Goal: Information Seeking & Learning: Learn about a topic

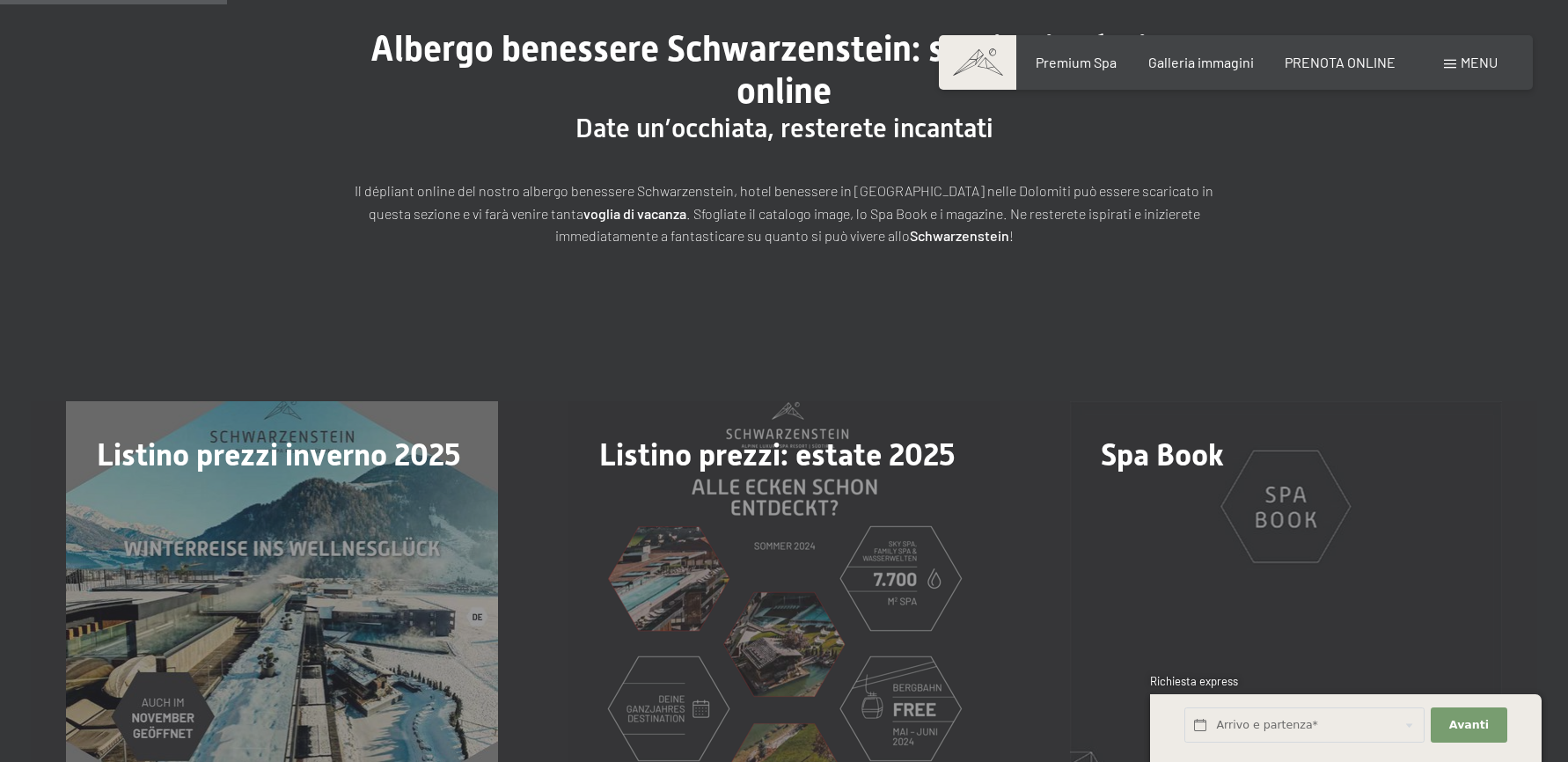
scroll to position [176, 0]
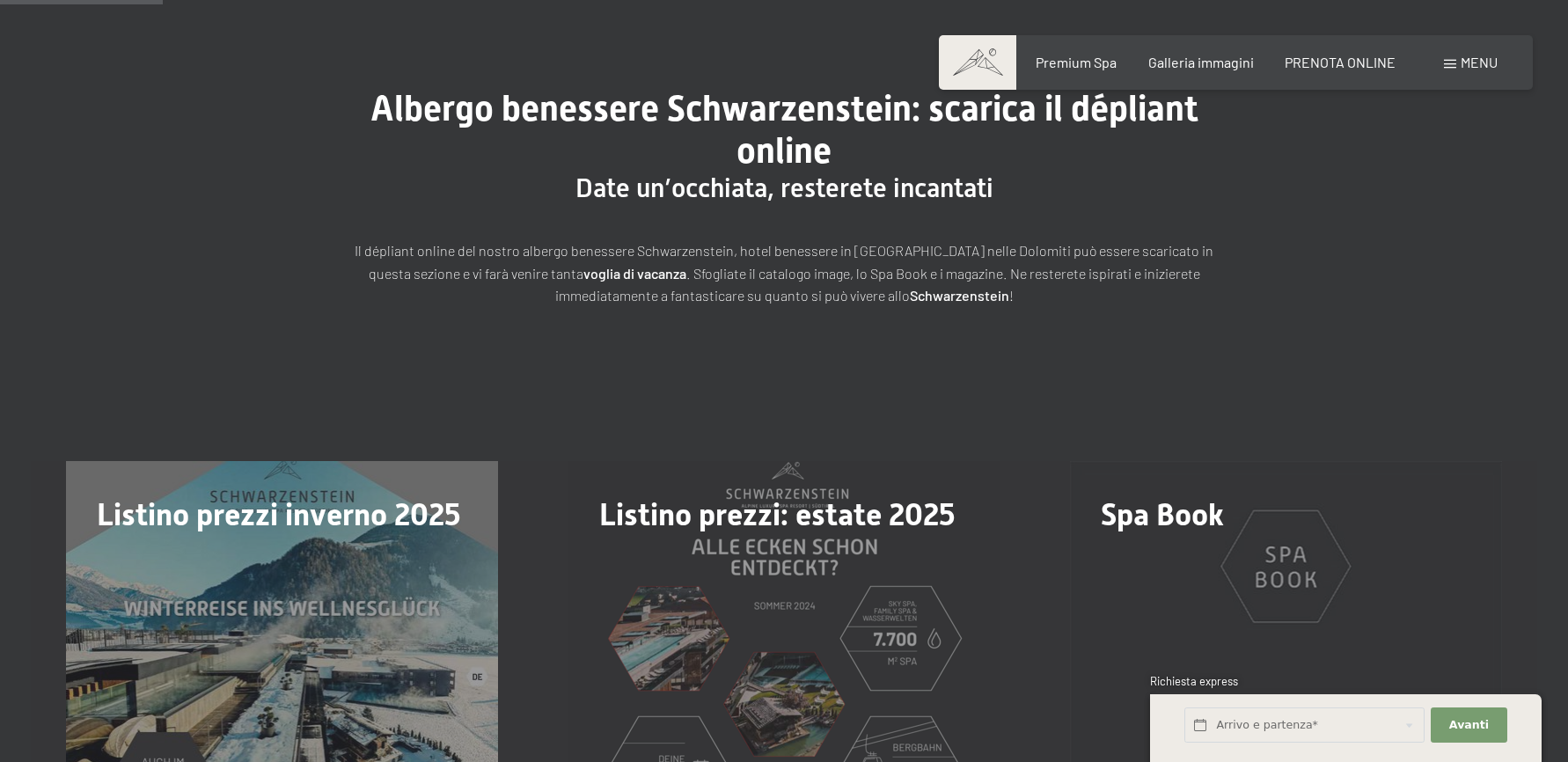
click at [786, 590] on div "Listino prezzi: estate 2025 download" at bounding box center [784, 677] width 502 height 432
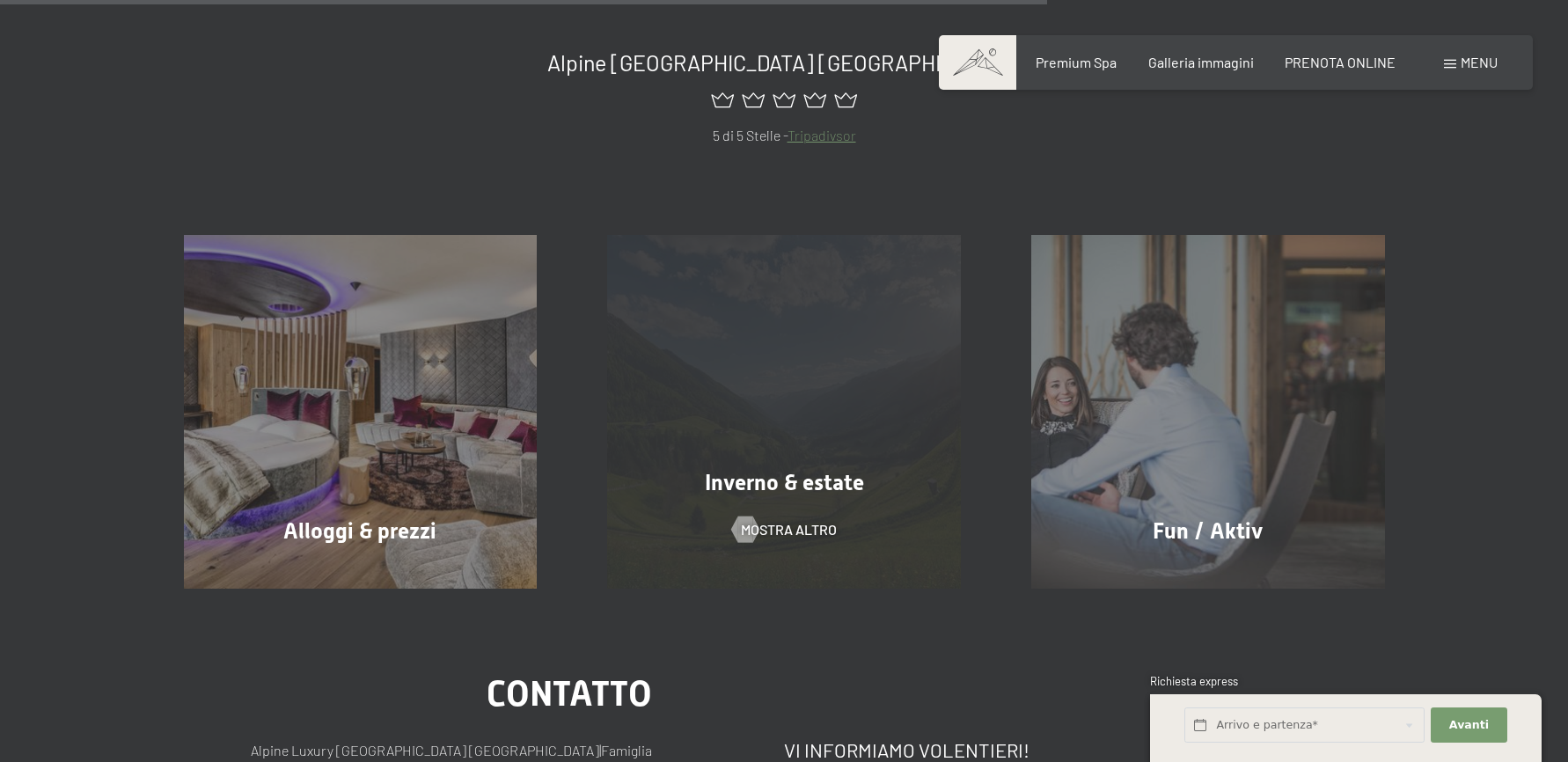
scroll to position [1145, 0]
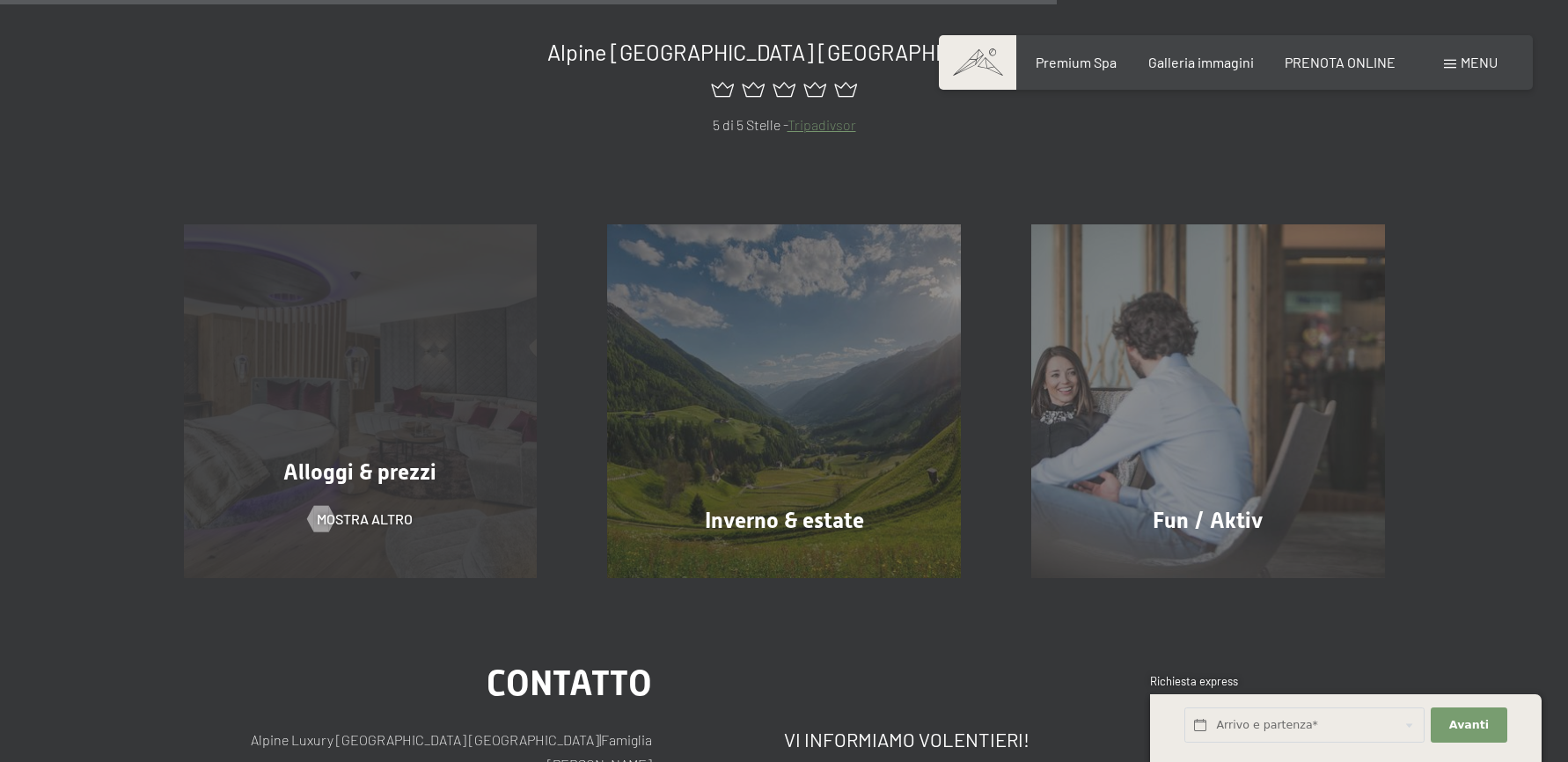
click at [401, 460] on span "Alloggi & prezzi" at bounding box center [360, 472] width 153 height 26
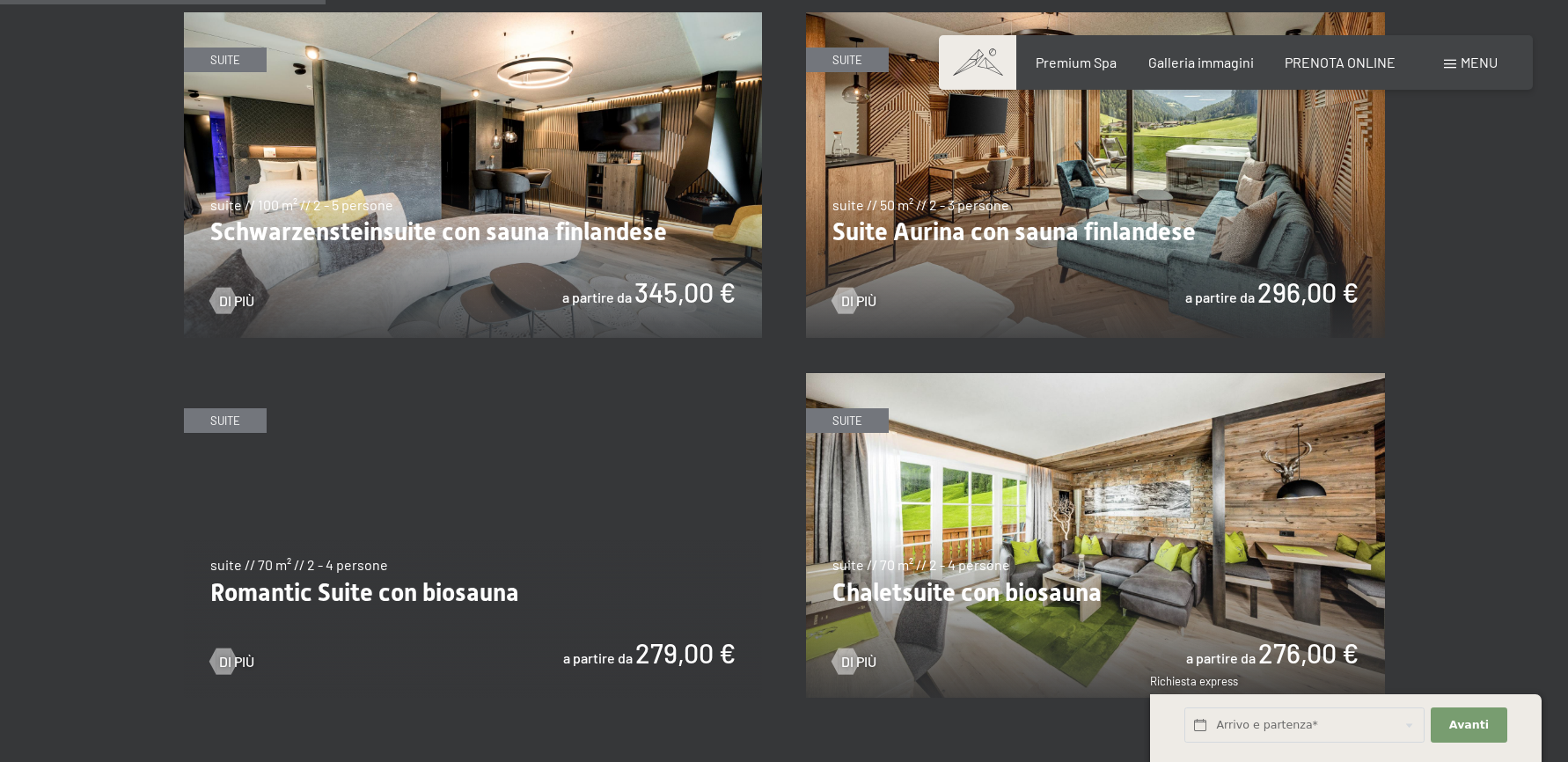
scroll to position [1145, 0]
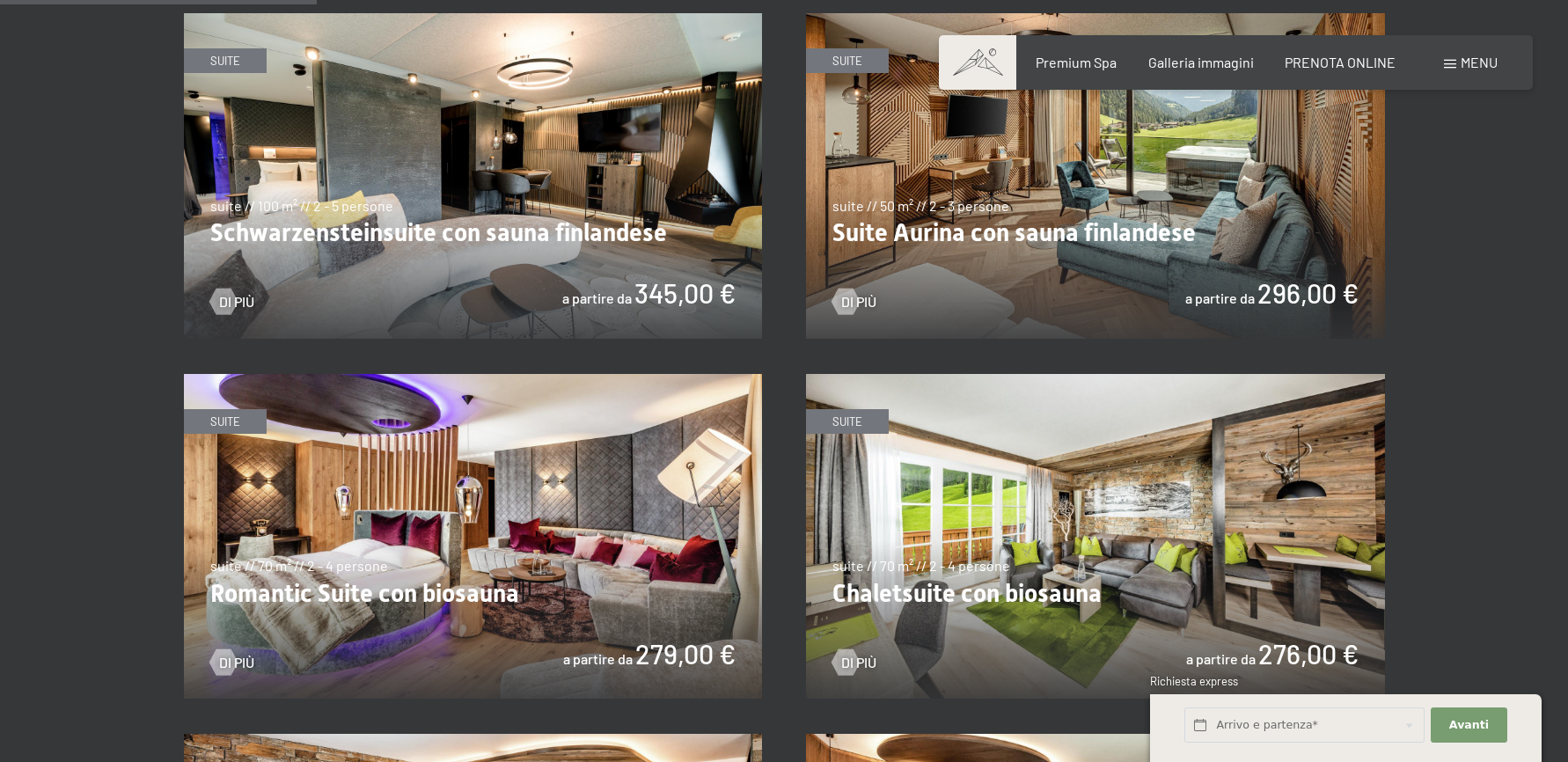
click at [499, 542] on img at bounding box center [473, 536] width 579 height 326
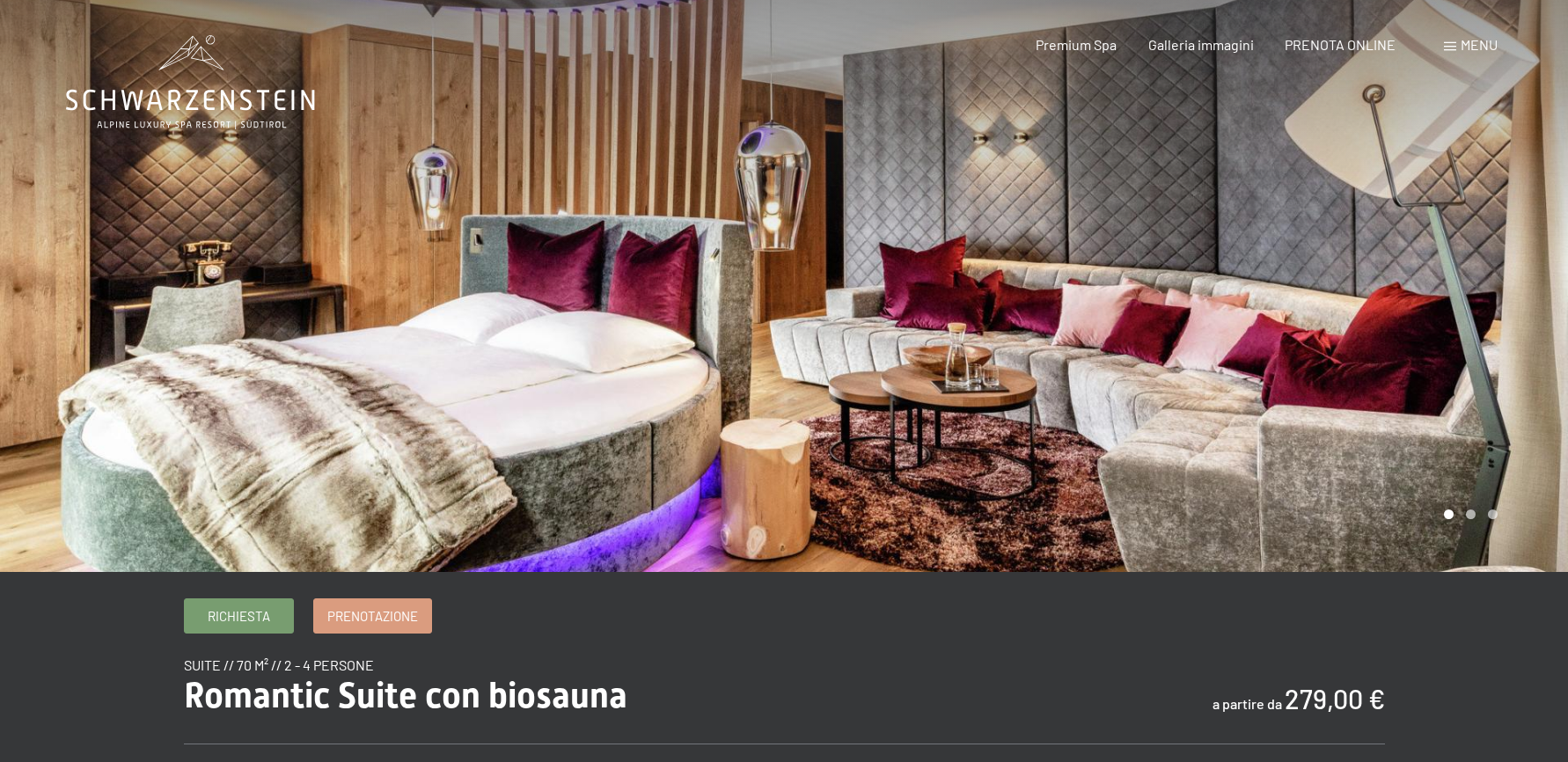
click at [1514, 286] on div at bounding box center [1176, 286] width 784 height 572
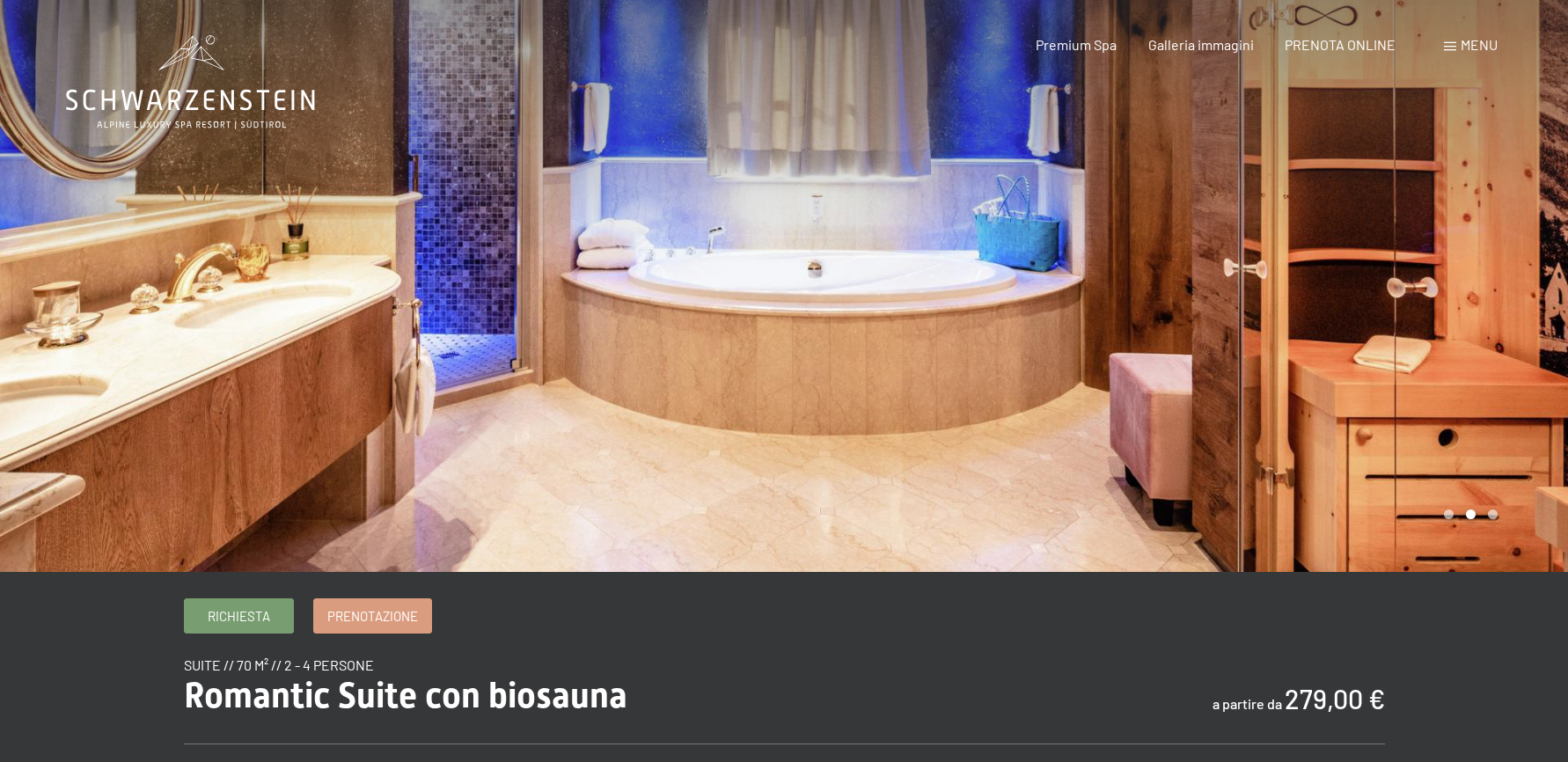
click at [1514, 286] on div at bounding box center [1176, 286] width 784 height 572
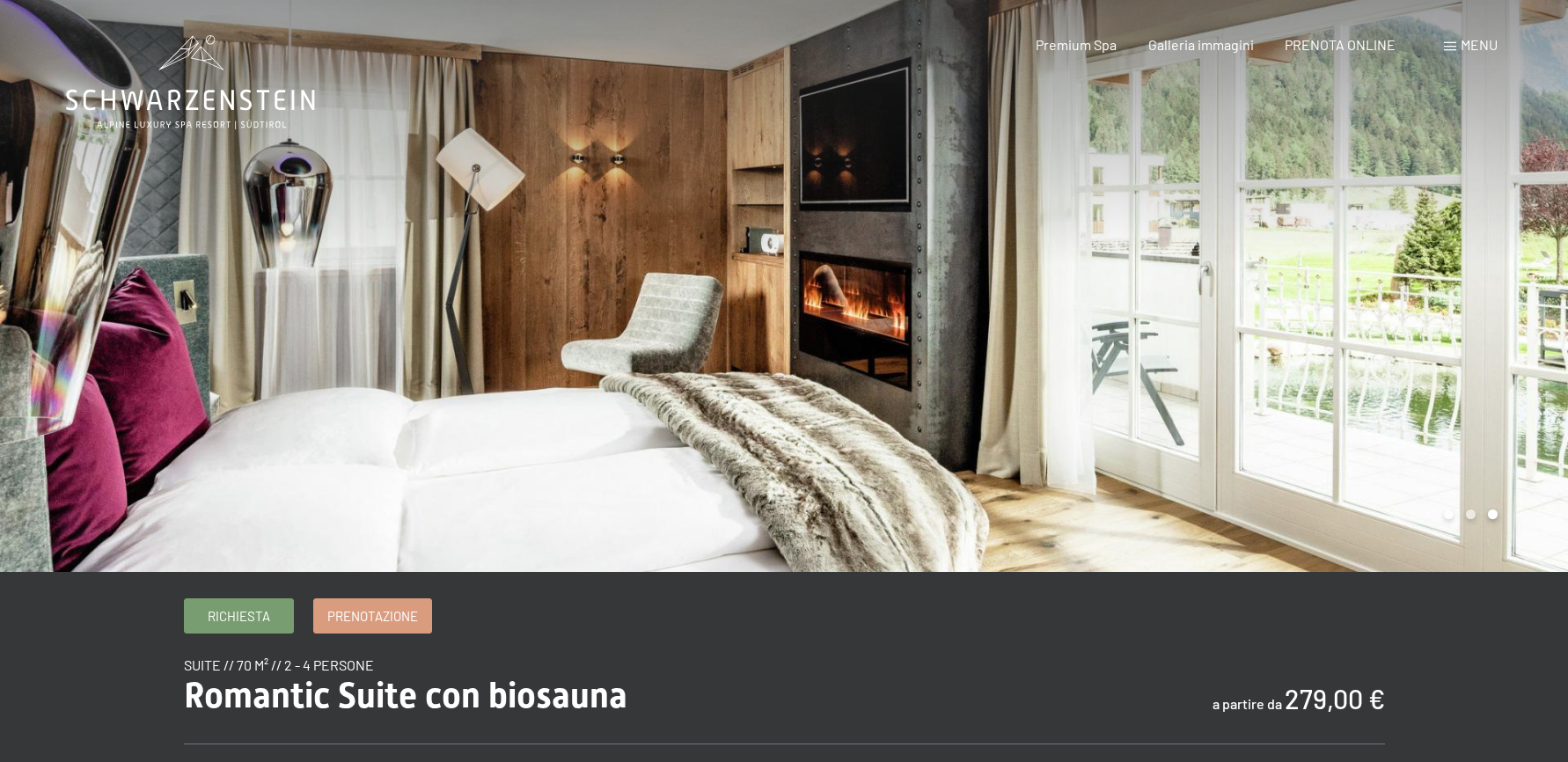
click at [1514, 286] on div at bounding box center [1176, 286] width 784 height 572
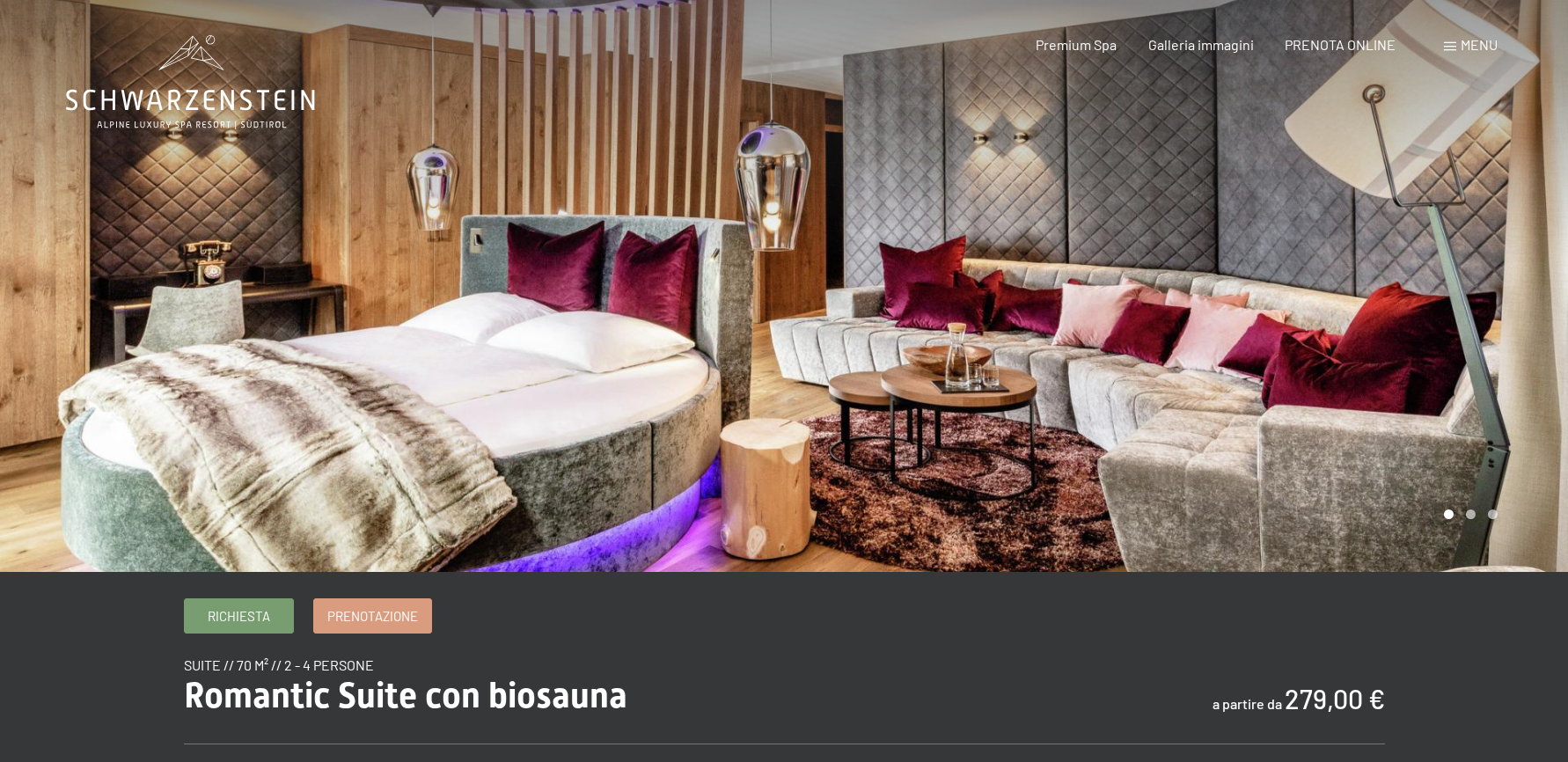
click at [1514, 286] on div at bounding box center [1176, 286] width 784 height 572
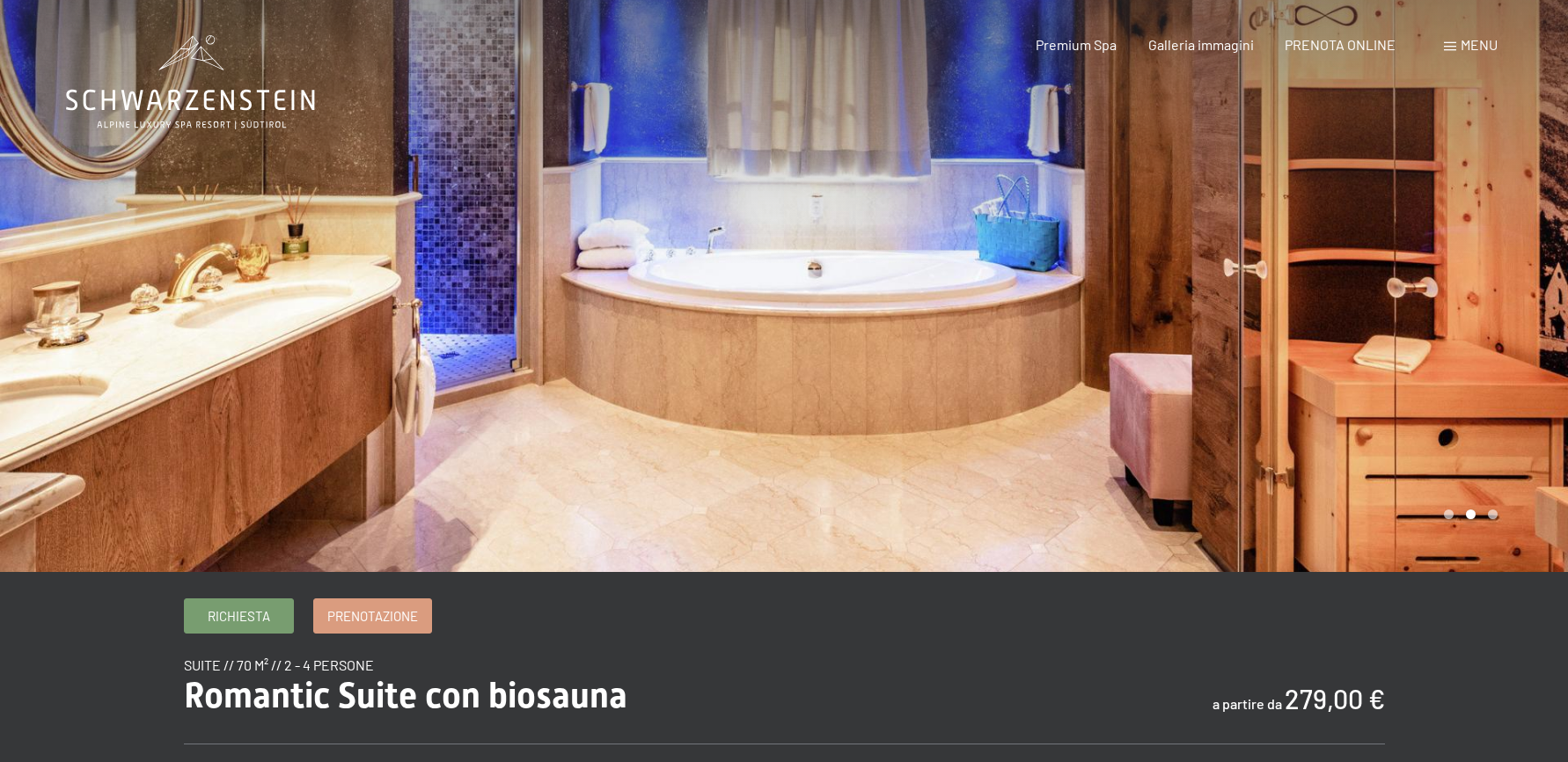
click at [1514, 286] on div at bounding box center [1176, 286] width 784 height 572
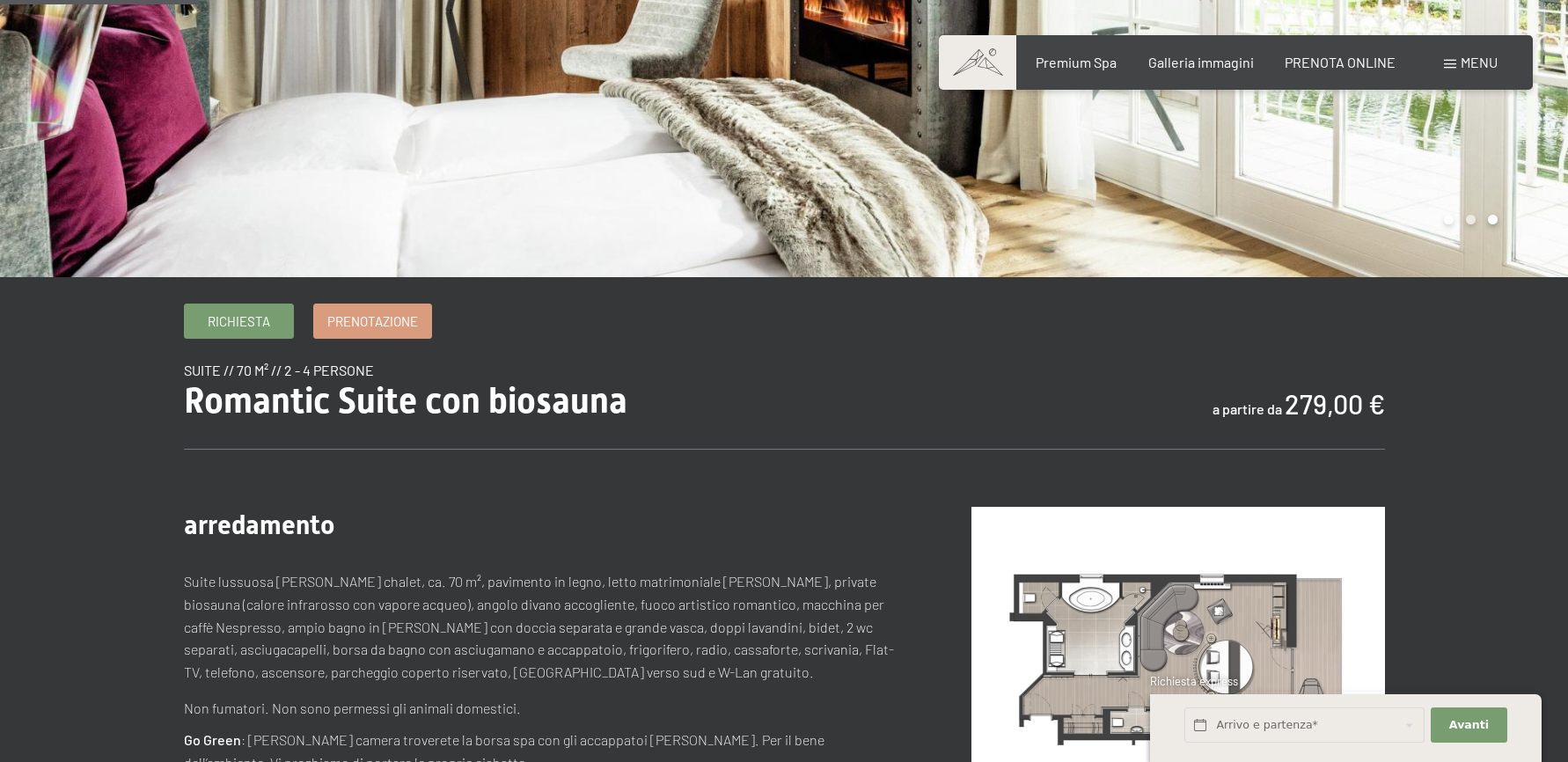
scroll to position [264, 0]
